Goal: Find specific page/section: Find specific page/section

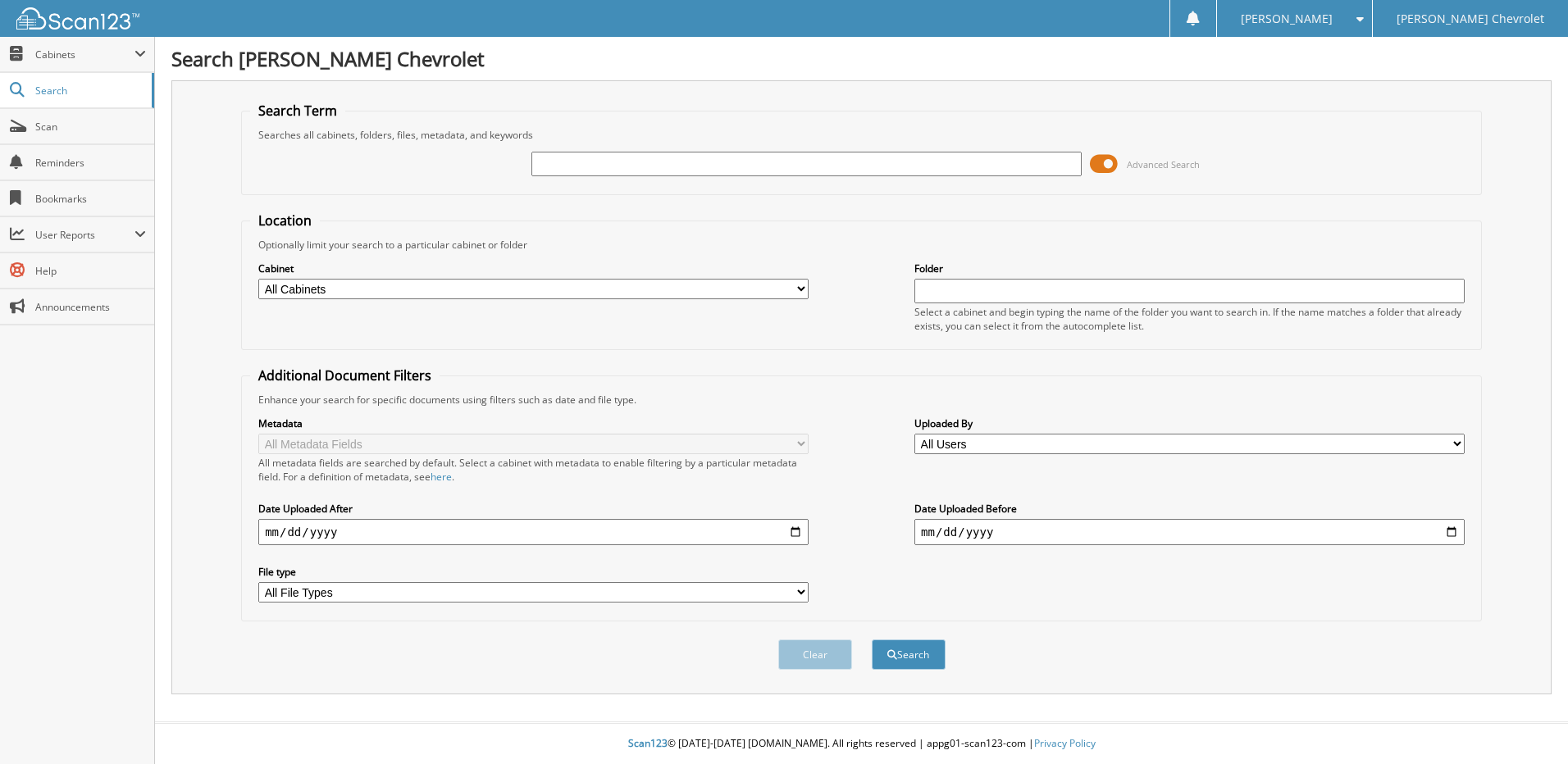
click at [606, 157] on input "text" at bounding box center [806, 163] width 550 height 24
type input "180210"
click at [872, 639] on button "Search" at bounding box center [908, 654] width 74 height 30
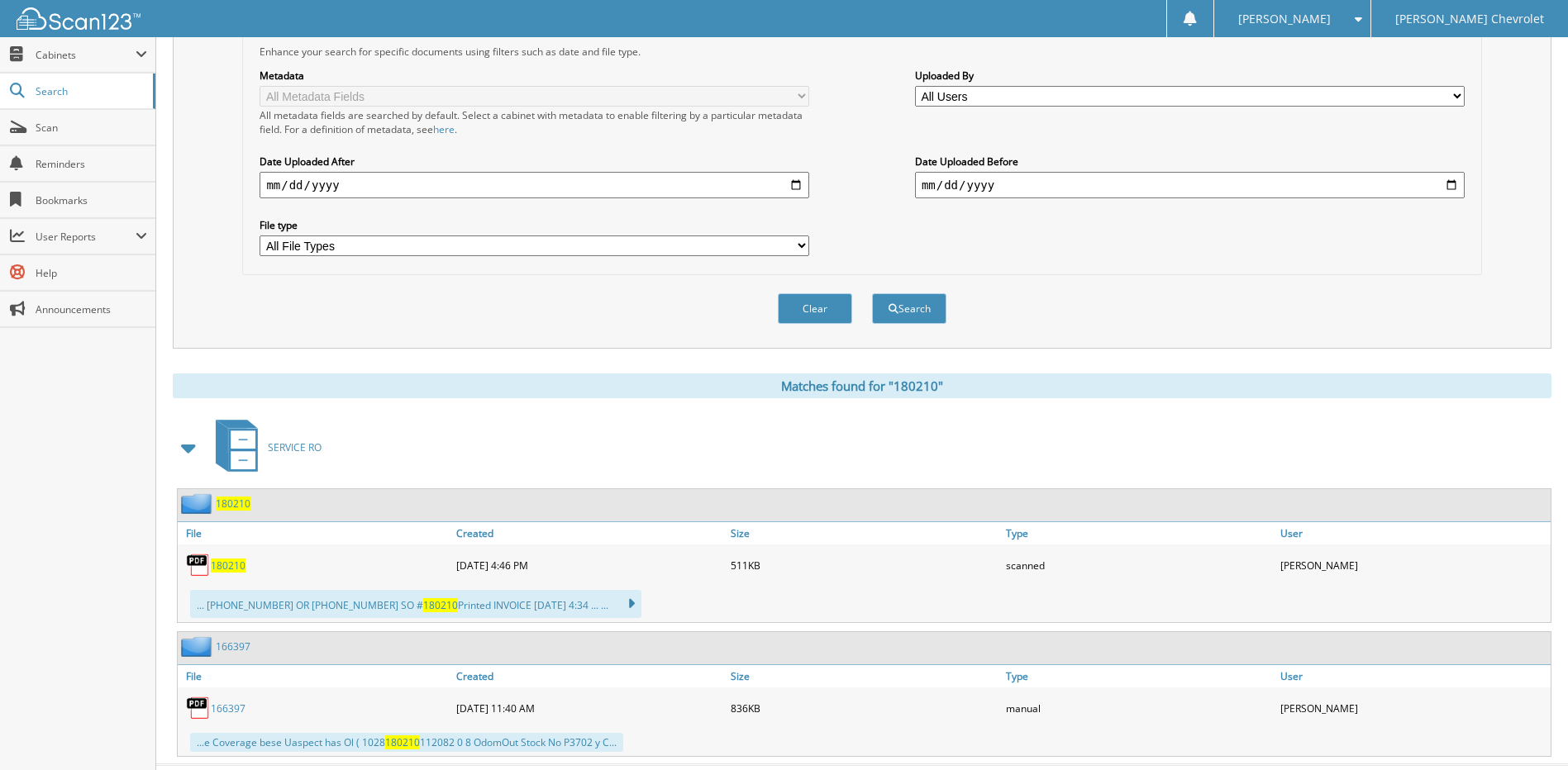
scroll to position [388, 0]
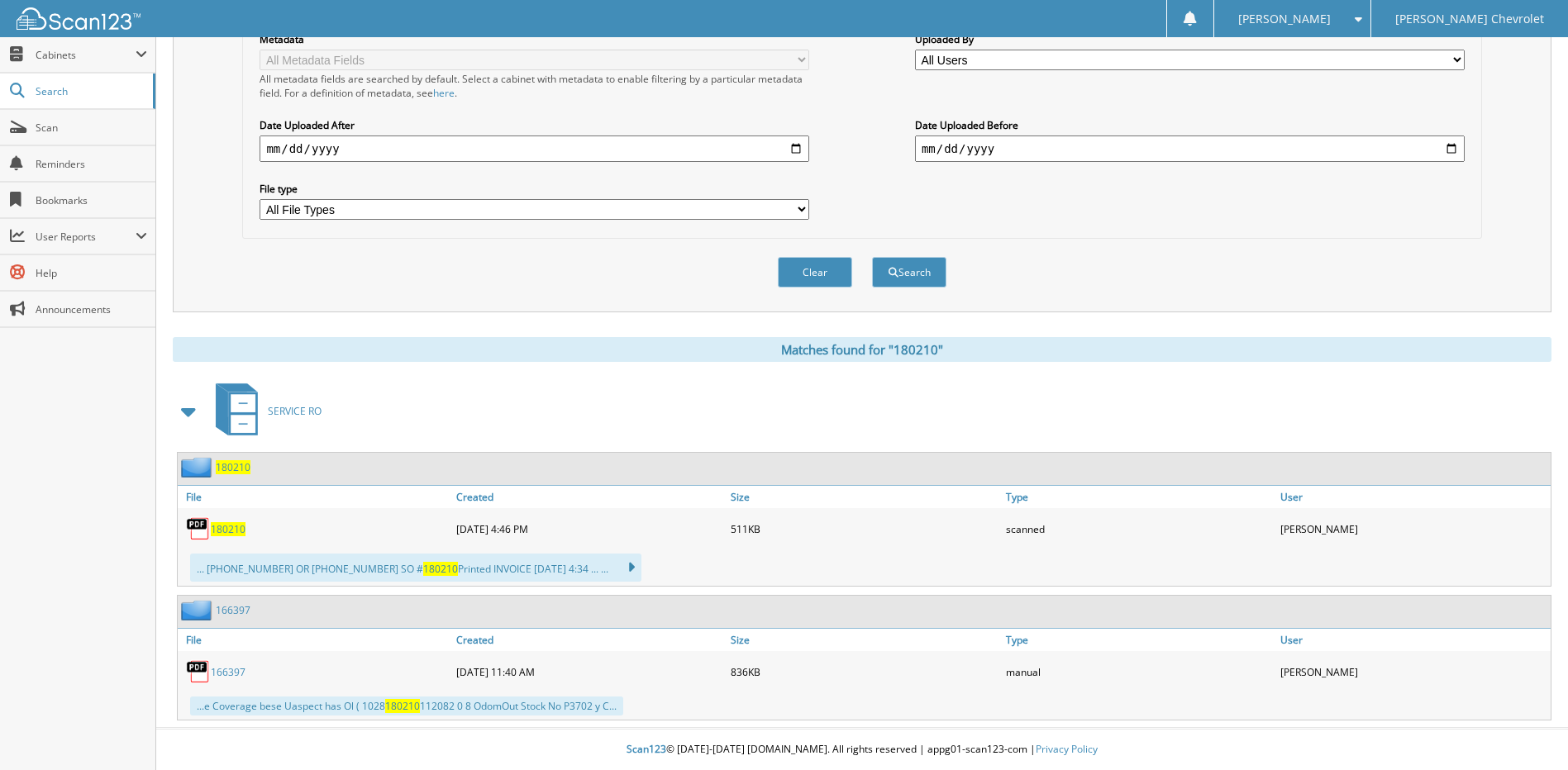
click at [230, 534] on span "180210" at bounding box center [228, 529] width 35 height 14
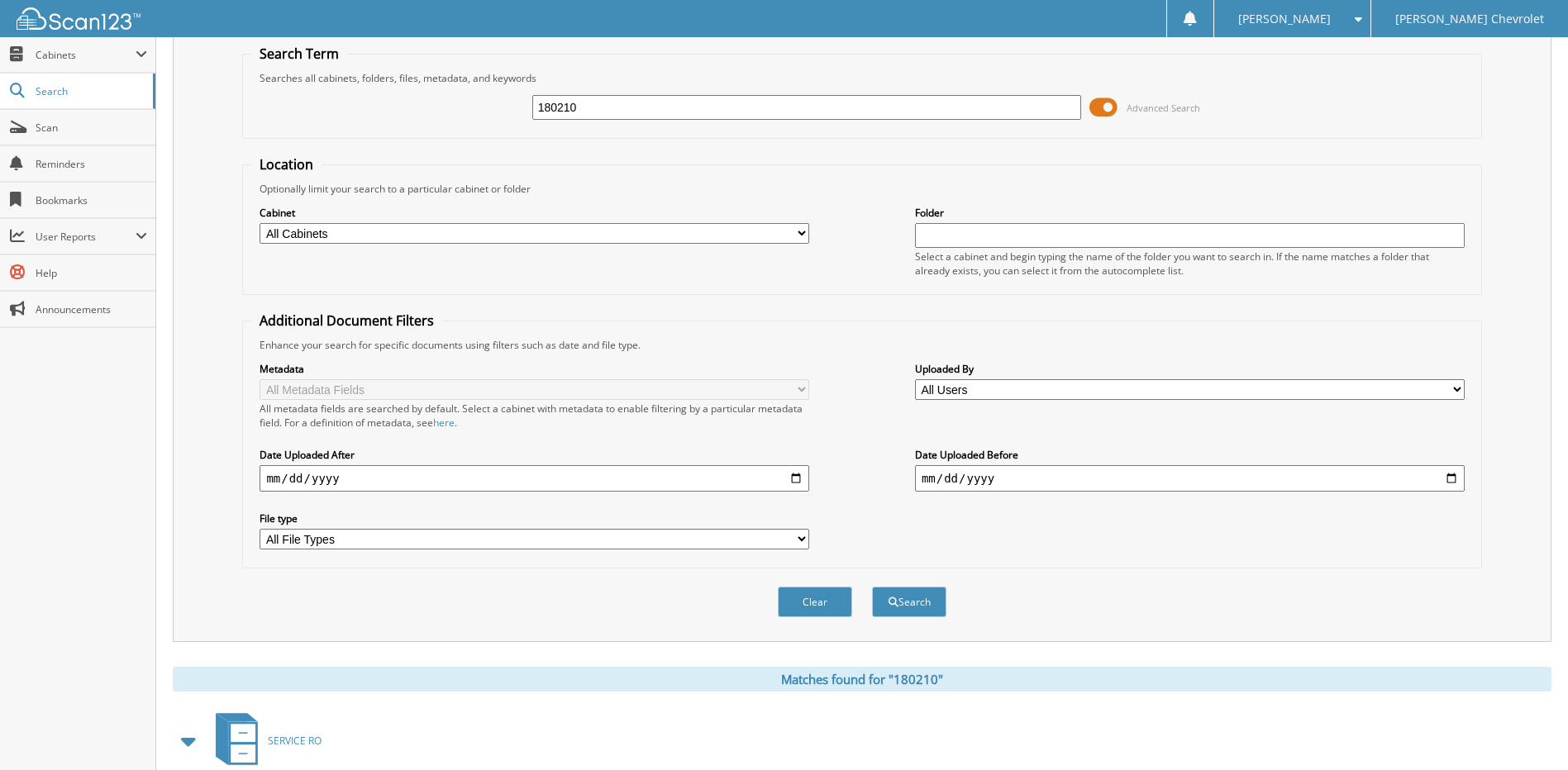
scroll to position [0, 0]
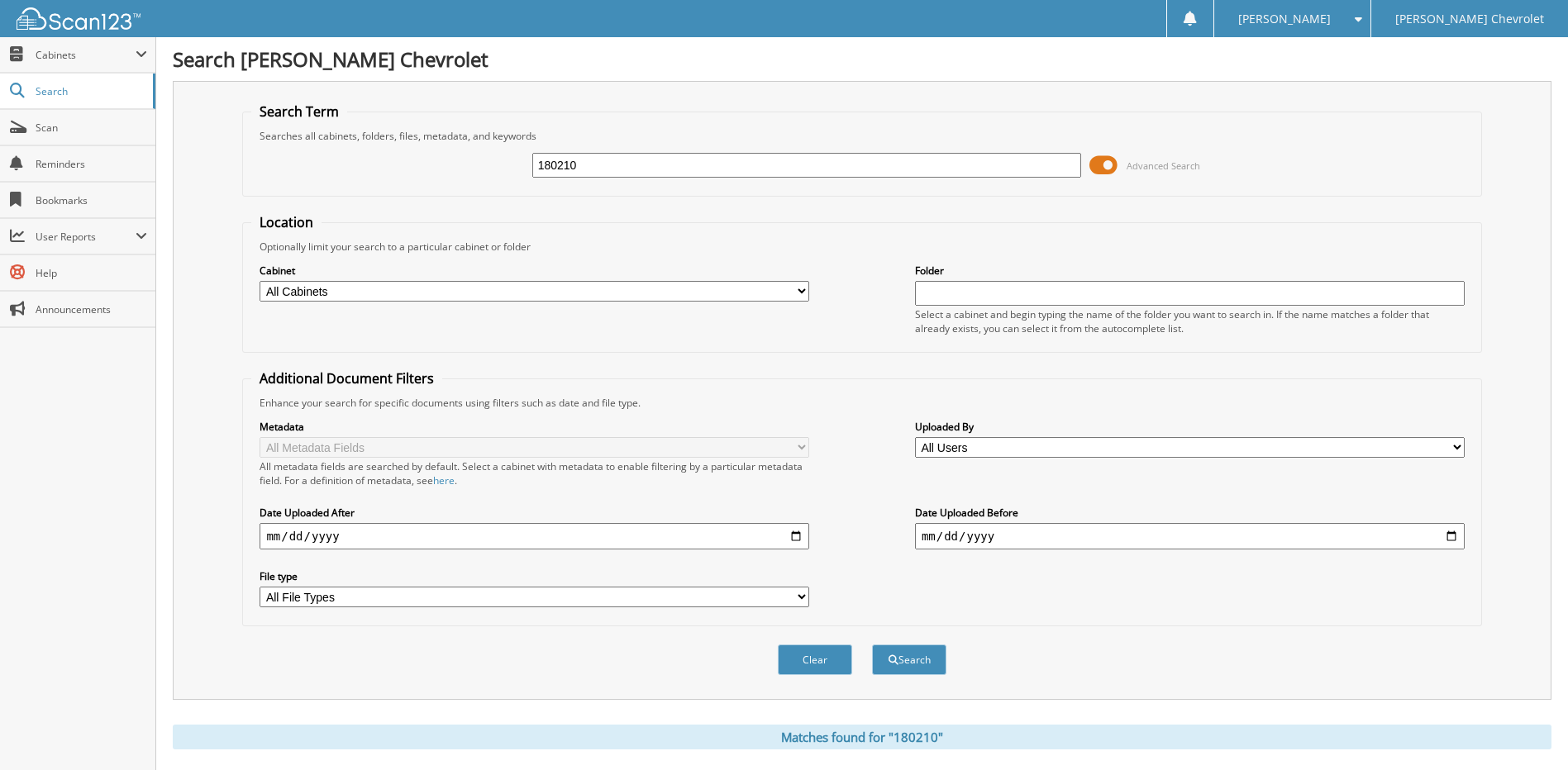
click at [607, 165] on input "180210" at bounding box center [807, 165] width 550 height 24
type input "178571"
click at [872, 644] on button "Search" at bounding box center [909, 659] width 74 height 30
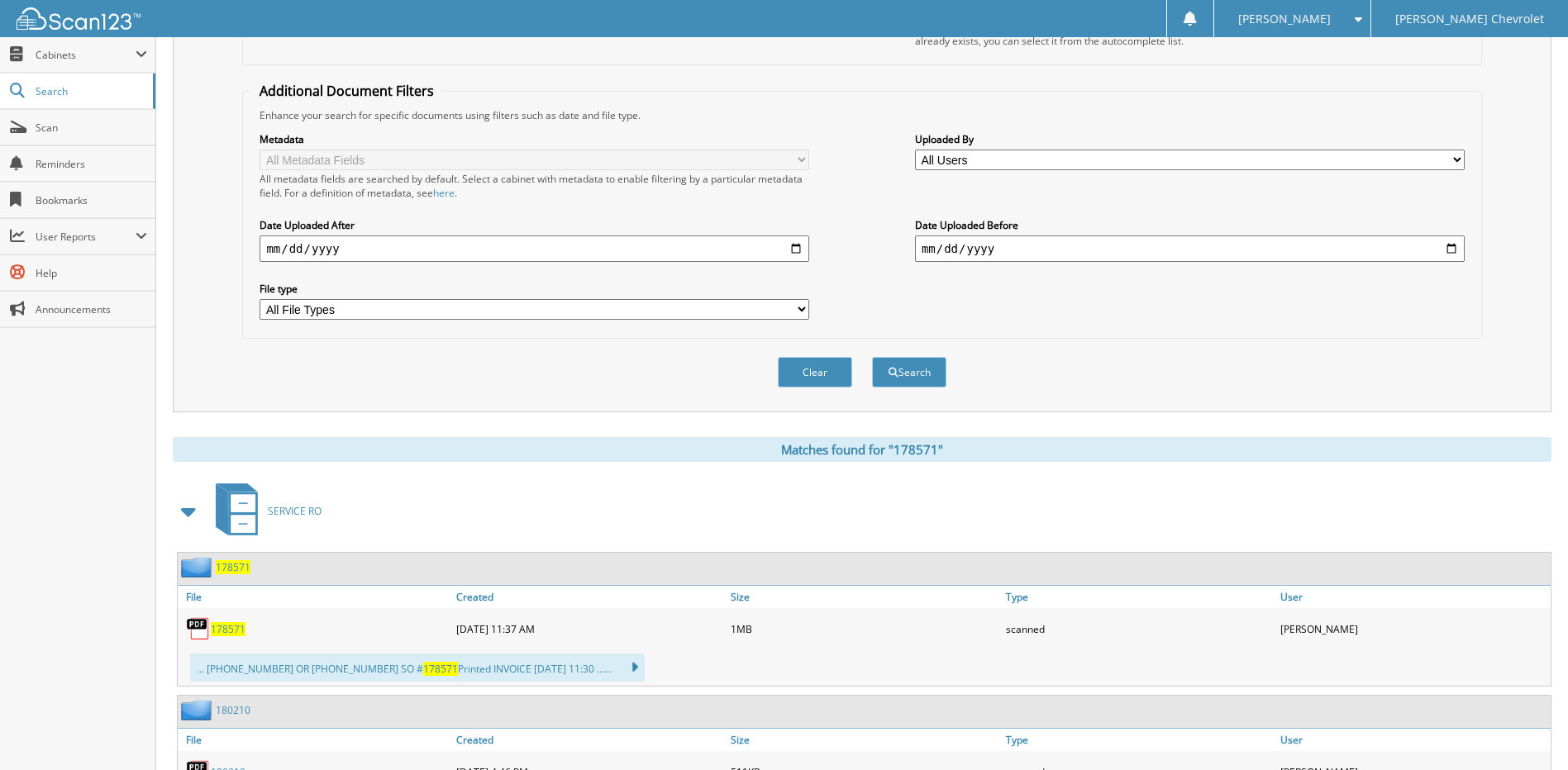
scroll to position [330, 0]
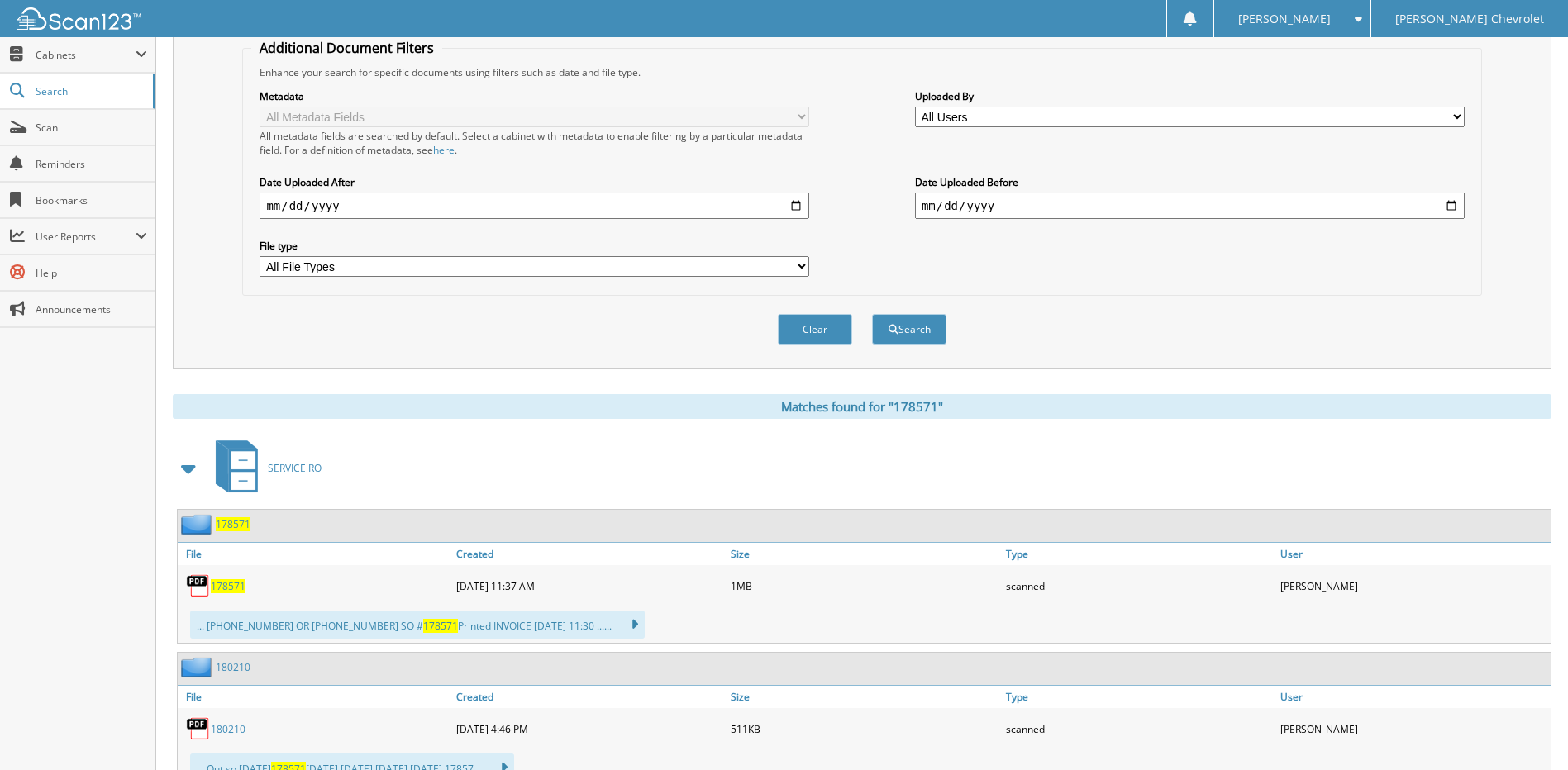
click at [236, 585] on span "178571" at bounding box center [228, 586] width 35 height 14
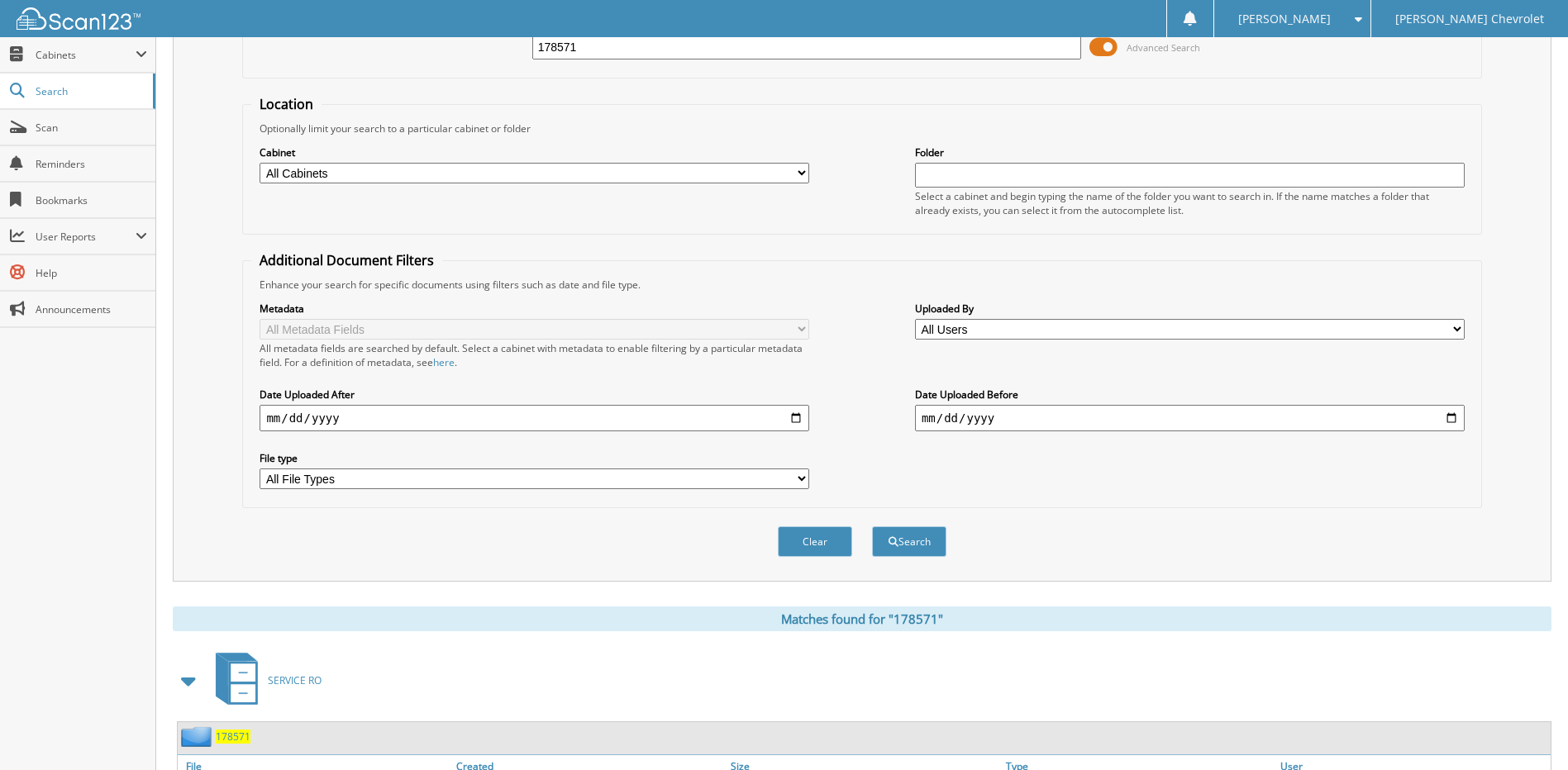
scroll to position [0, 0]
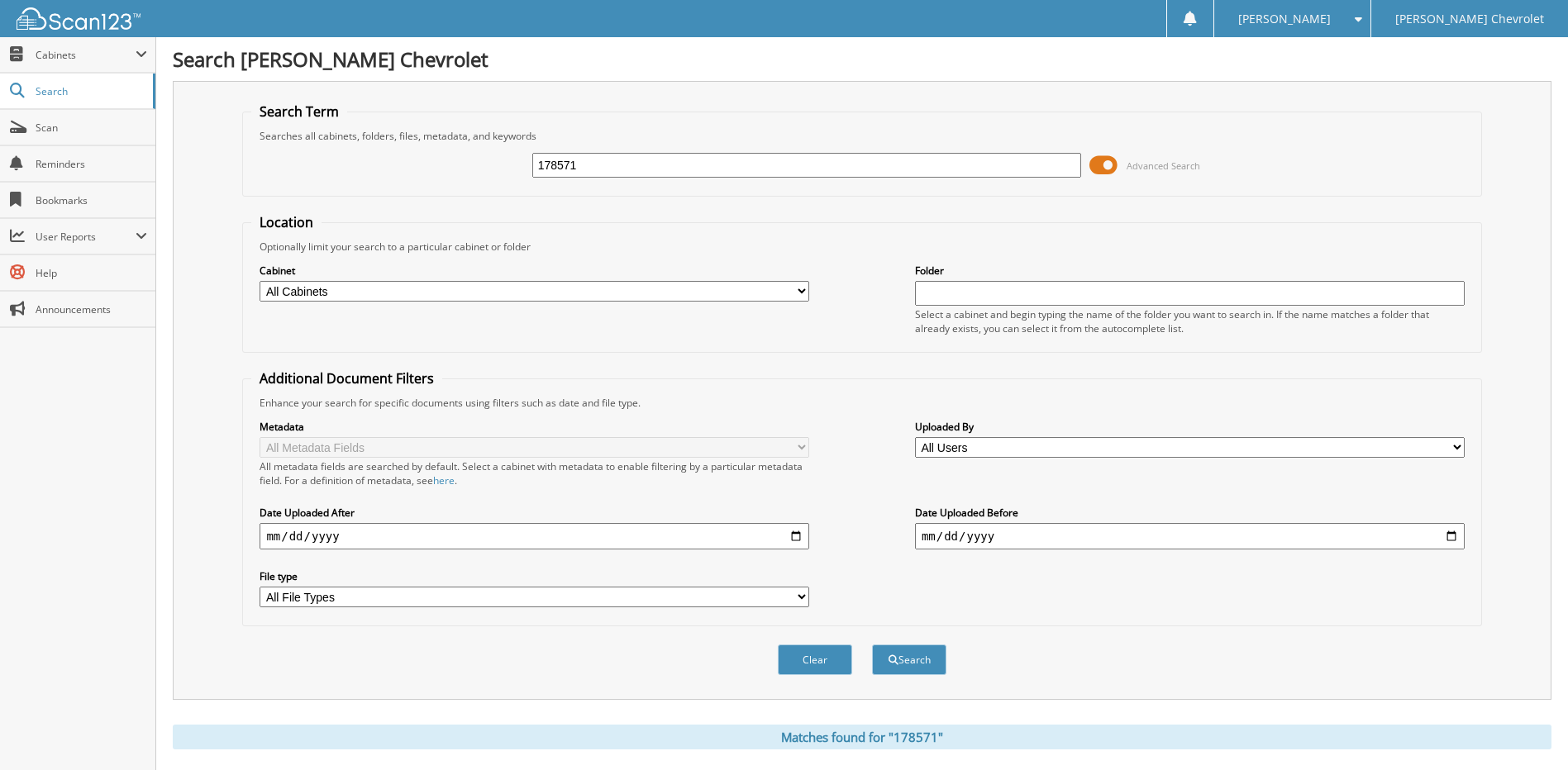
click at [697, 160] on input "178571" at bounding box center [807, 165] width 550 height 24
type input "180210"
click at [872, 644] on button "Search" at bounding box center [909, 659] width 74 height 30
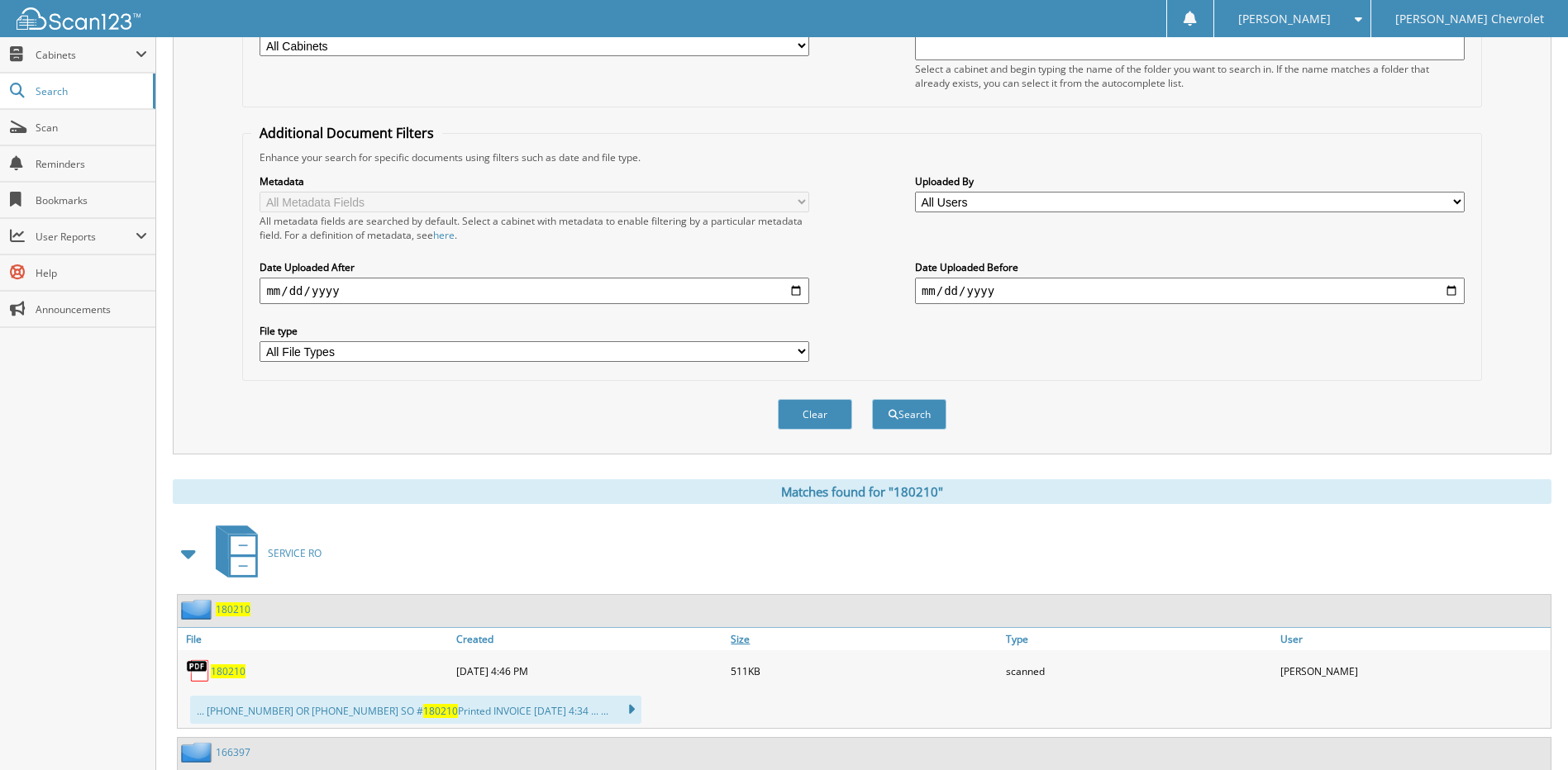
scroll to position [388, 0]
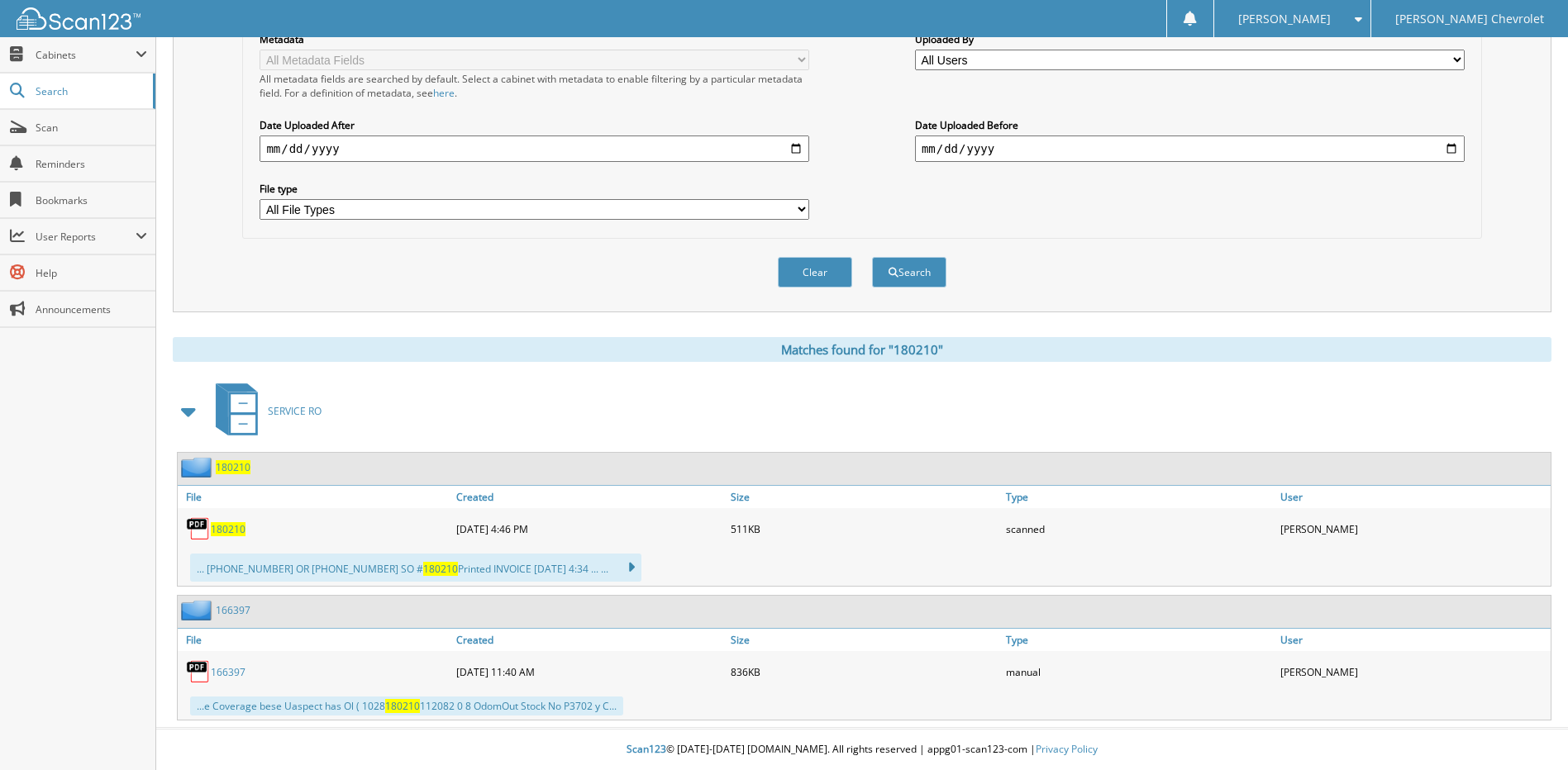
click at [219, 528] on span "180210" at bounding box center [228, 529] width 35 height 14
